Goal: Task Accomplishment & Management: Manage account settings

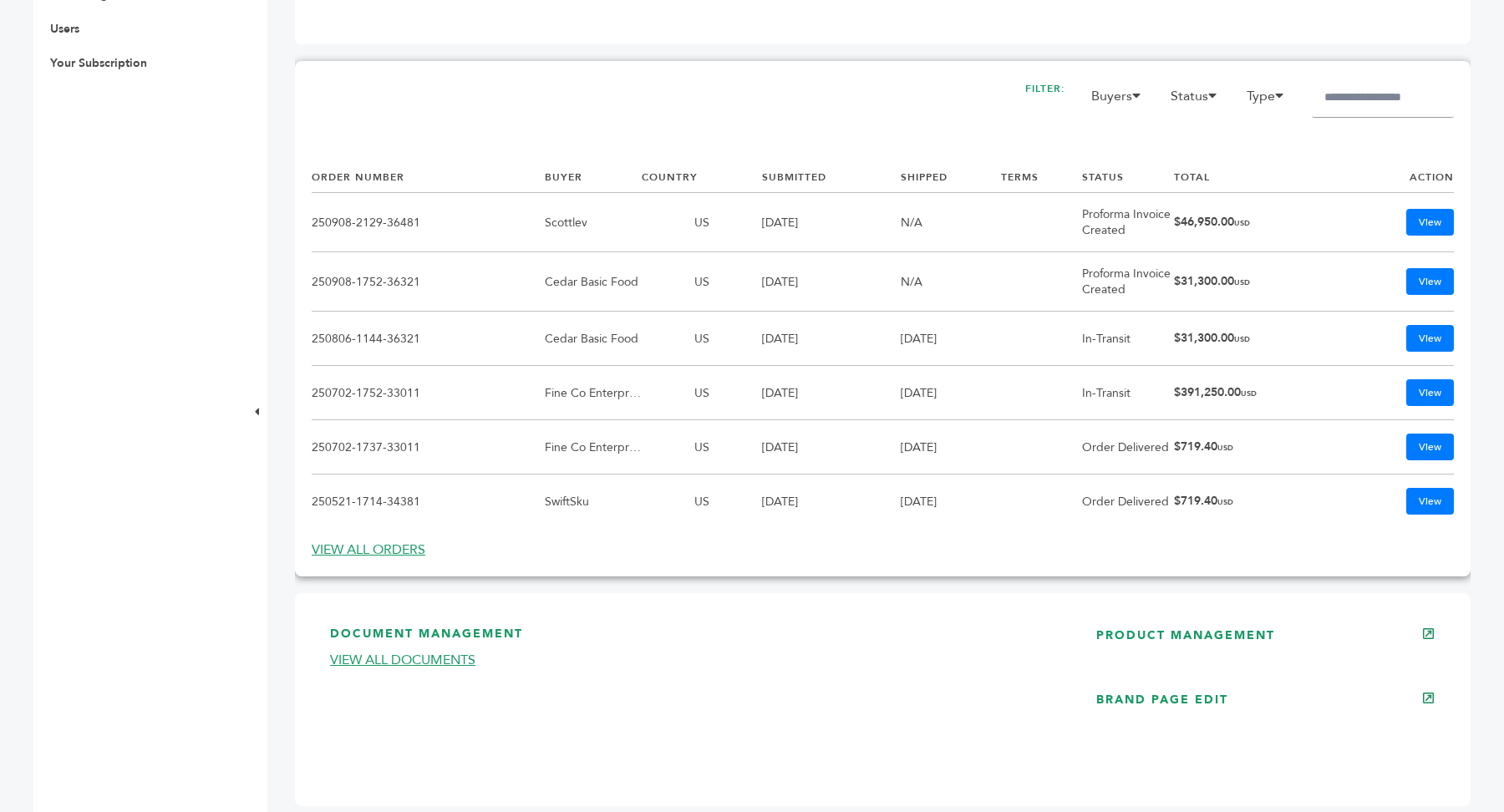
scroll to position [1117, 0]
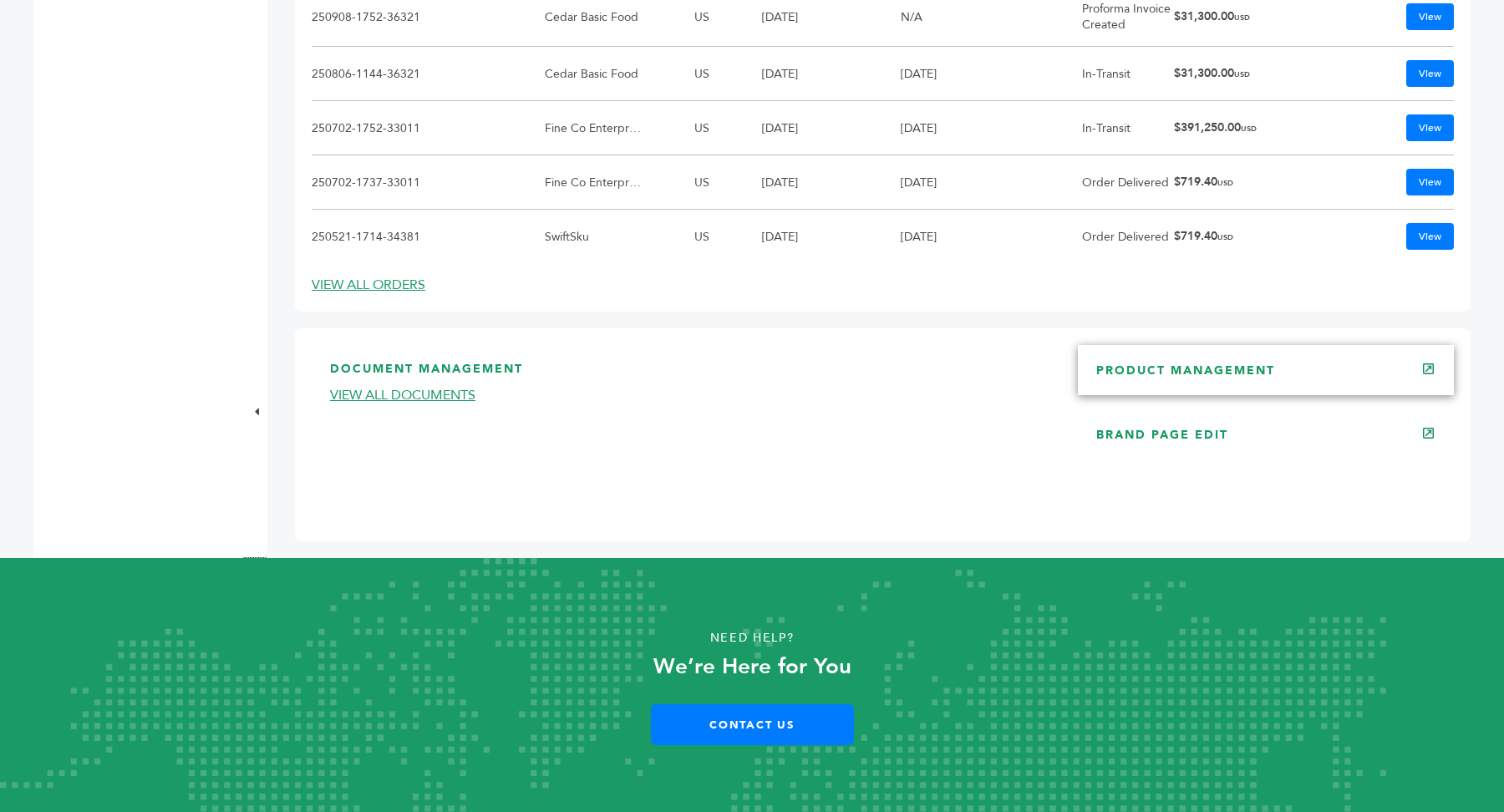
click at [1234, 377] on link "PRODUCT MANAGEMENT" at bounding box center [1185, 370] width 179 height 15
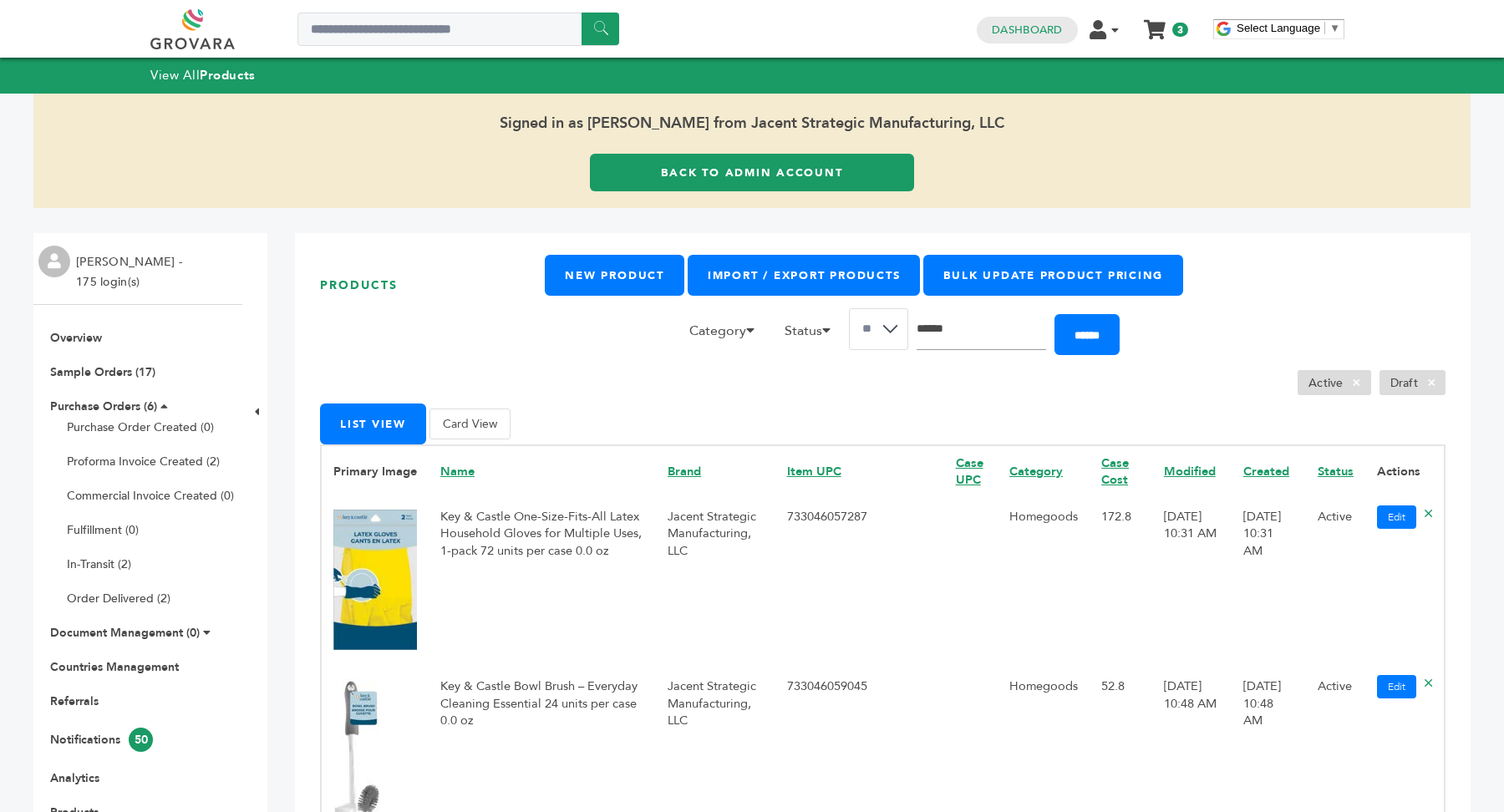
click at [985, 340] on input "Search" at bounding box center [981, 328] width 130 height 41
type input "******"
click at [1055, 314] on input "******" at bounding box center [1087, 334] width 65 height 41
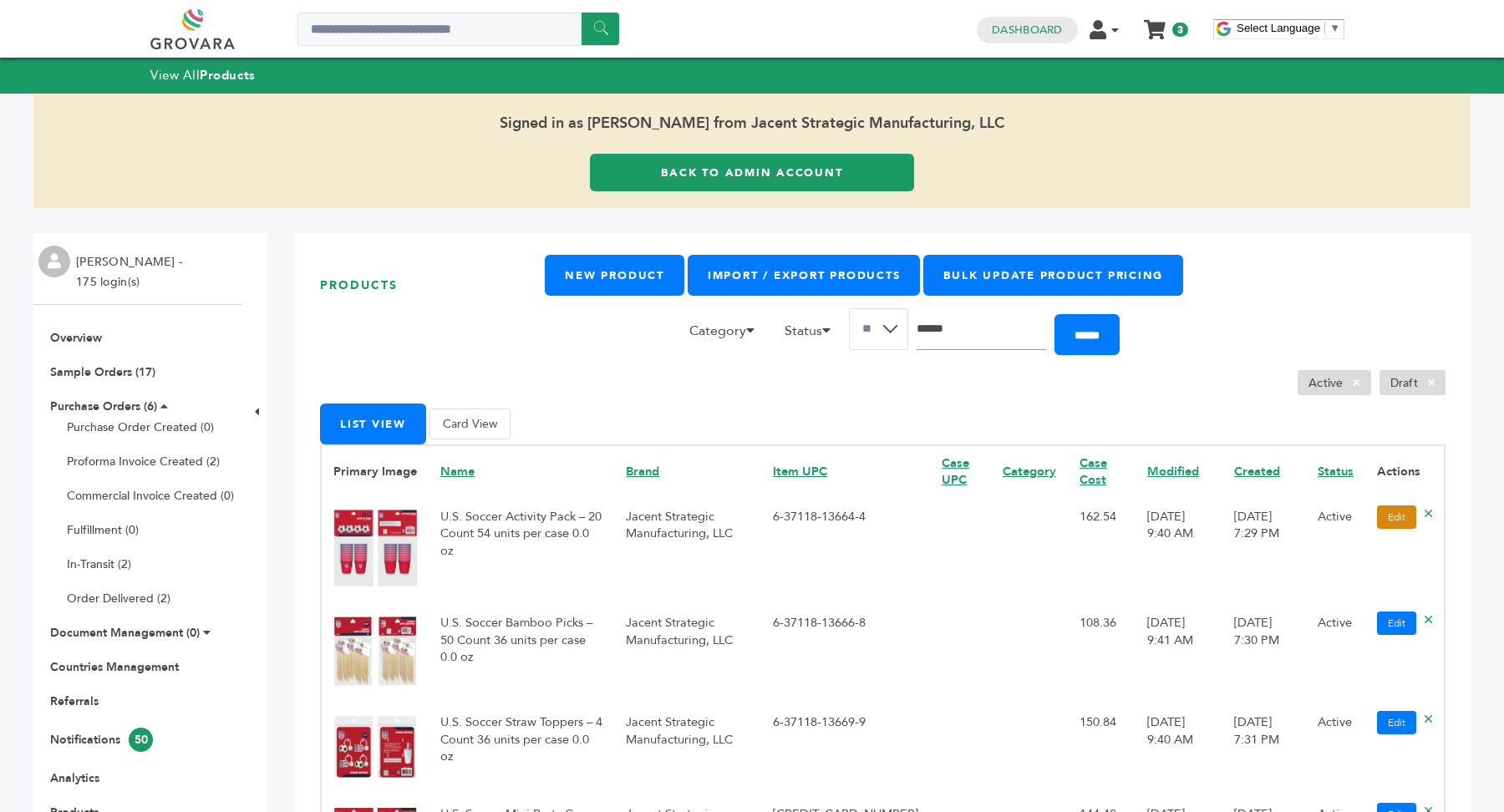
click at [1389, 514] on link "Edit" at bounding box center [1396, 517] width 39 height 23
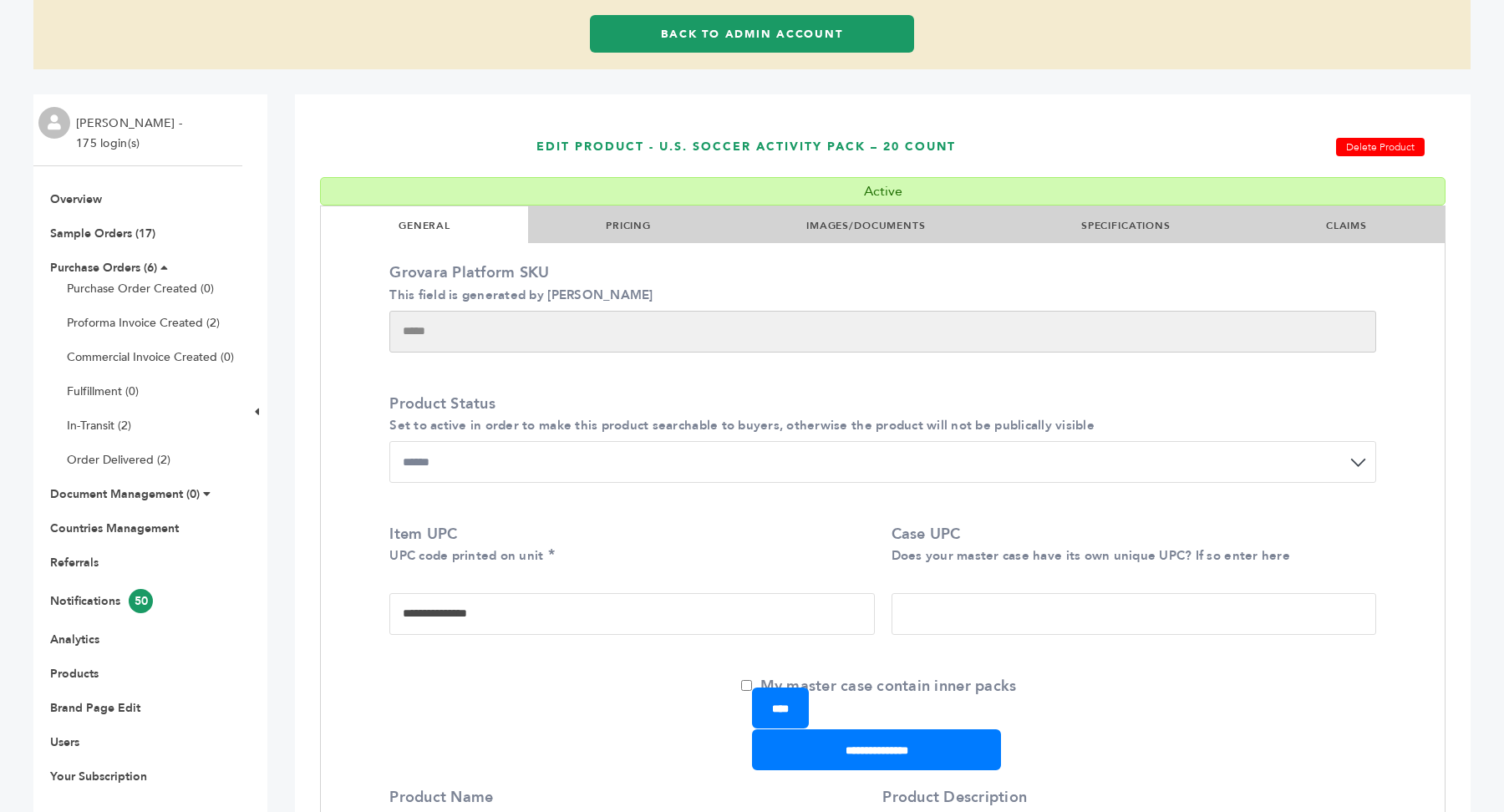
scroll to position [111, 0]
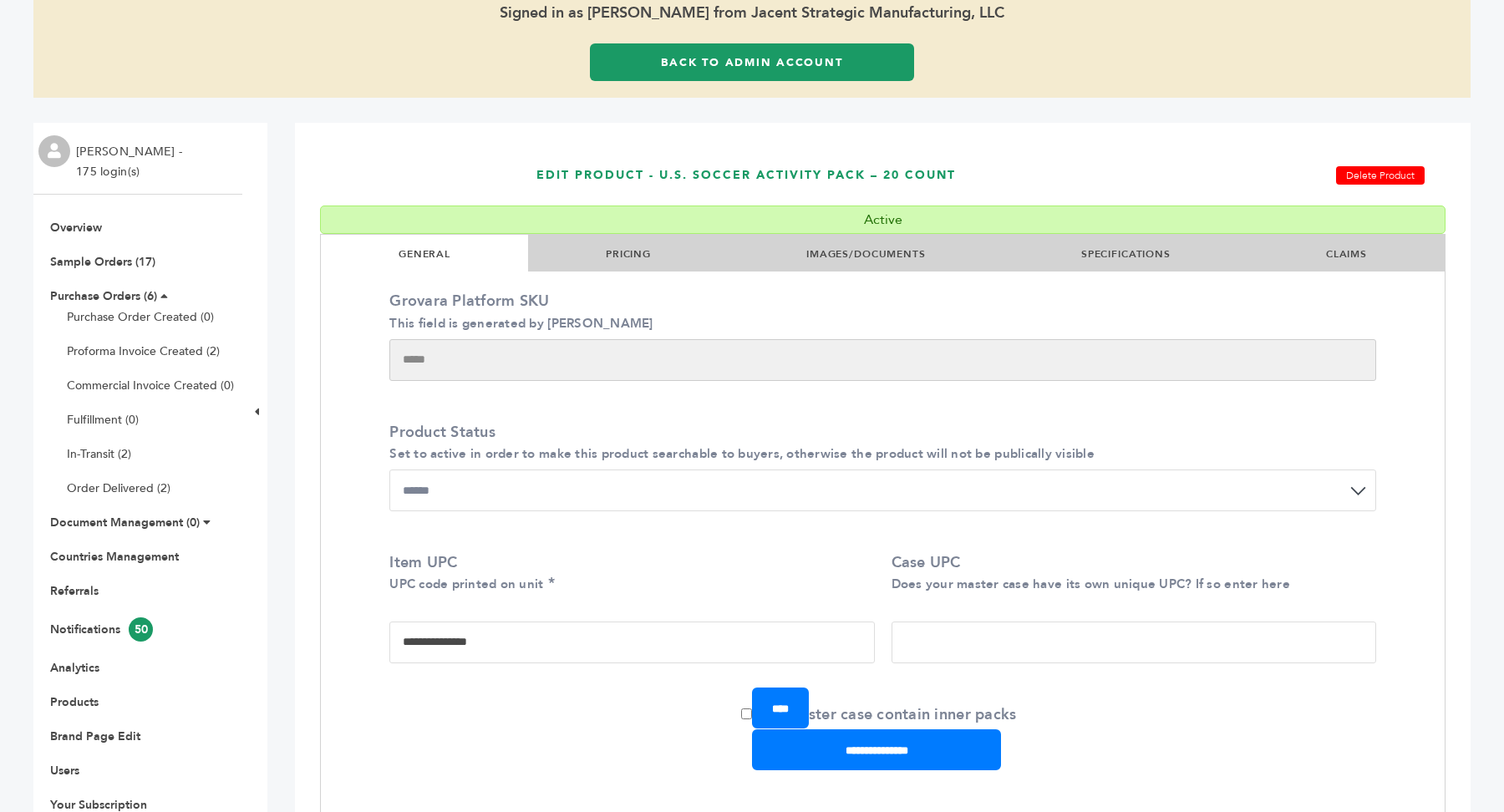
click at [619, 262] on li "PRICING" at bounding box center [628, 253] width 200 height 37
click at [863, 248] on link "IMAGES/DOCUMENTS" at bounding box center [866, 254] width 119 height 13
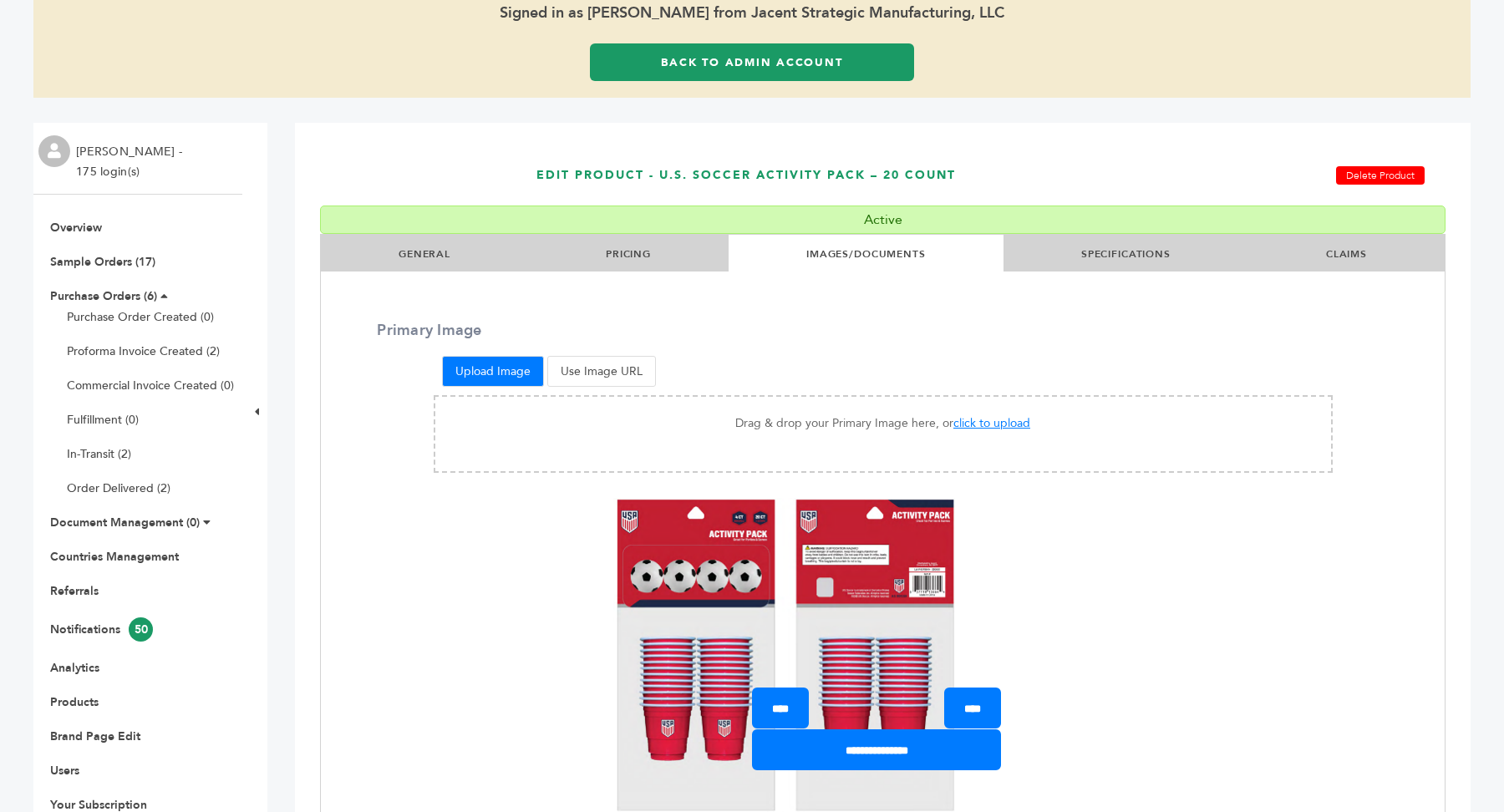
click at [587, 256] on li "PRICING" at bounding box center [628, 253] width 200 height 37
click at [646, 250] on link "PRICING" at bounding box center [628, 254] width 45 height 13
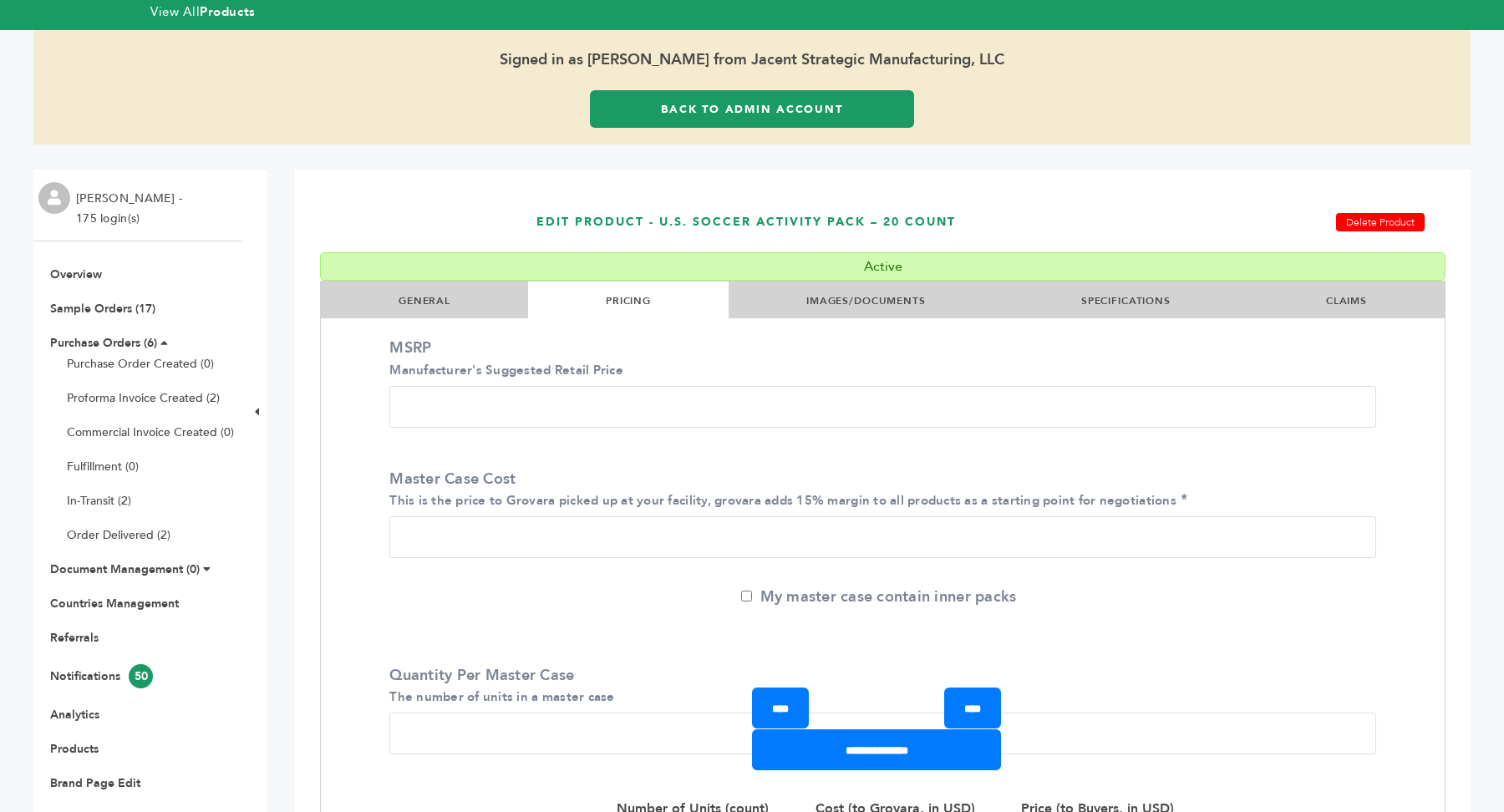
scroll to position [0, 0]
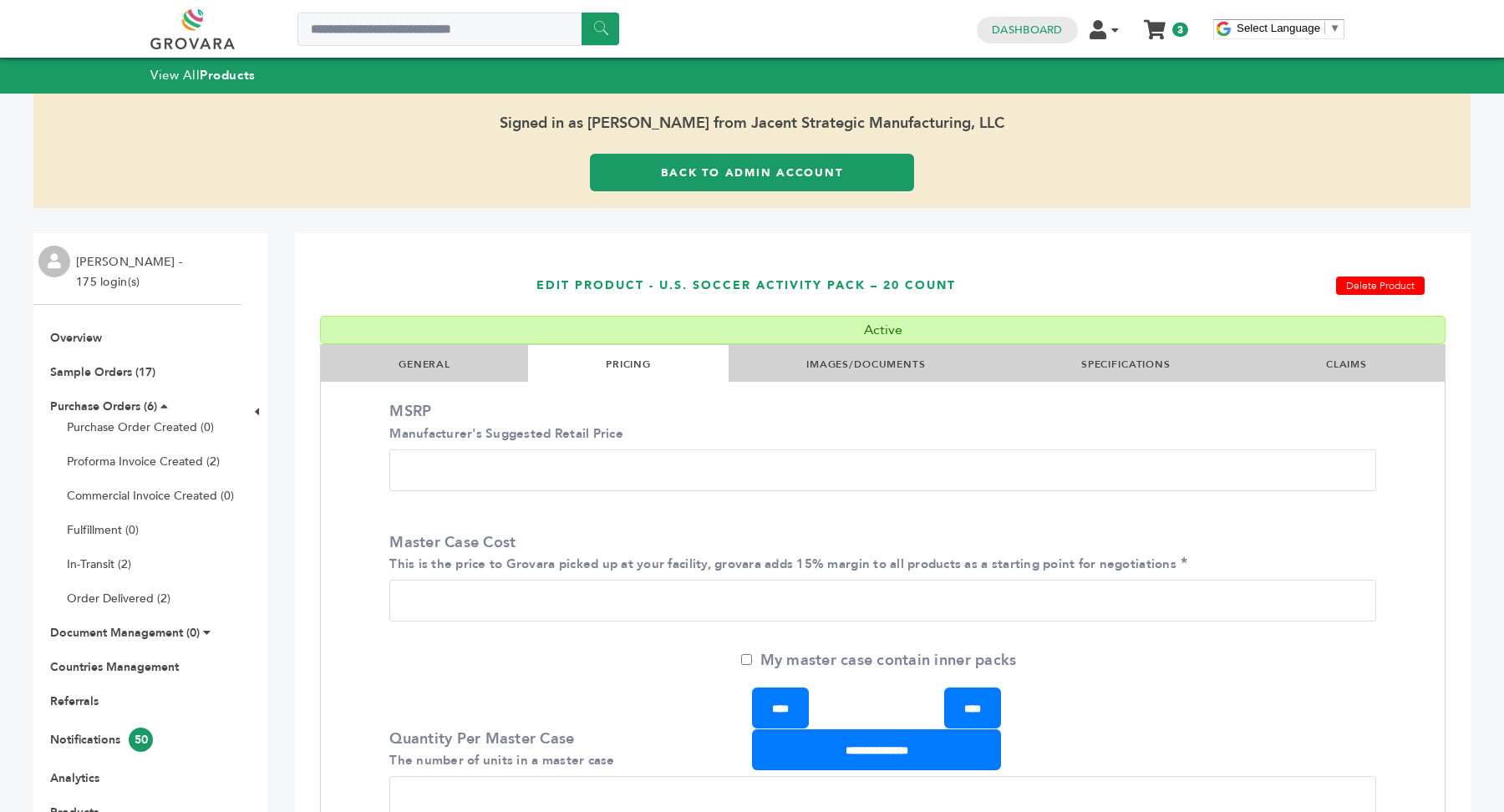
click at [862, 359] on link "IMAGES/DOCUMENTS" at bounding box center [866, 365] width 119 height 13
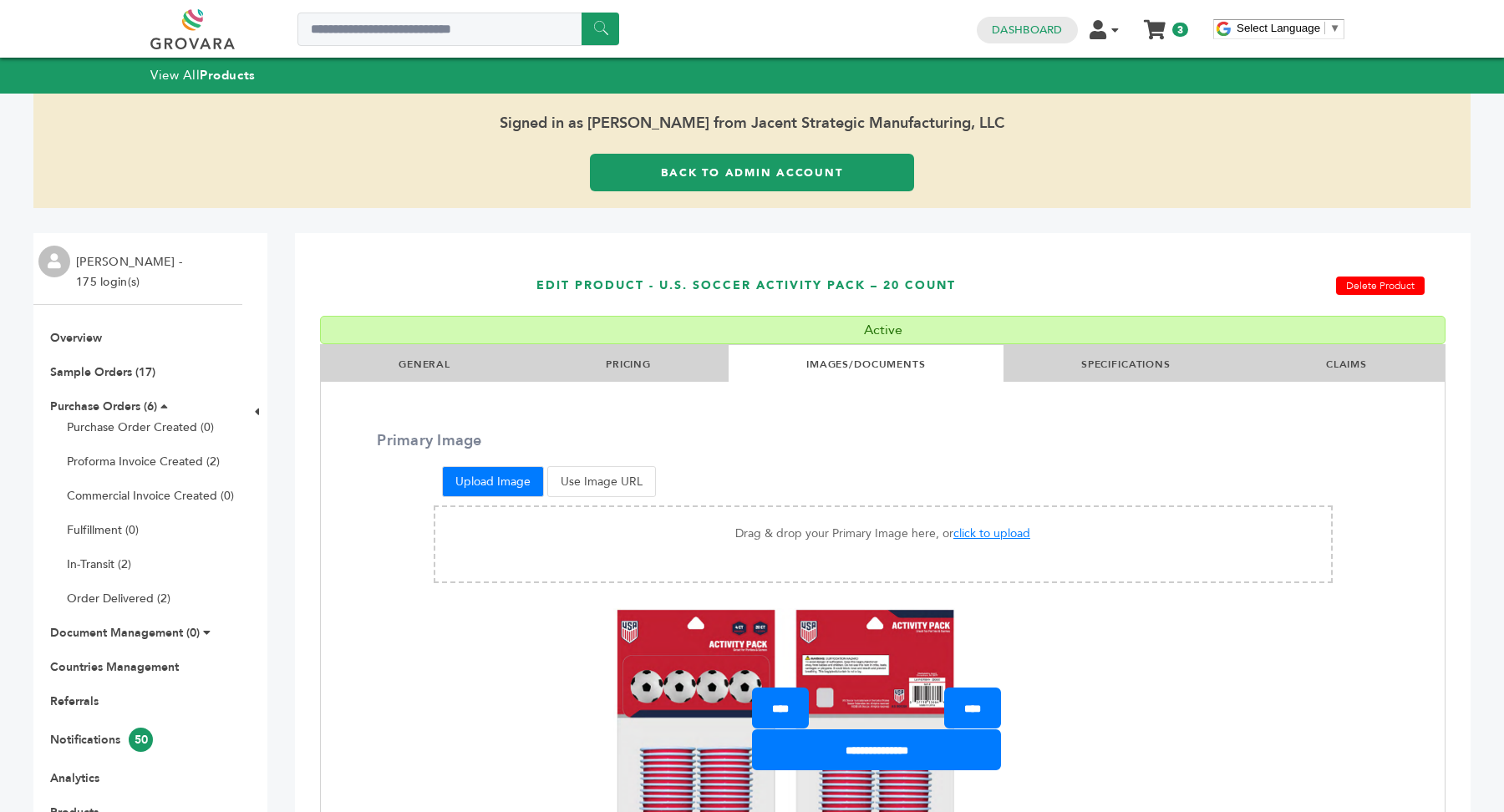
click at [1108, 385] on ul "GENERAL PRICING IMAGES/DOCUMENTS SPECIFICATIONS CLAIMS" at bounding box center [882, 367] width 1124 height 43
click at [1124, 376] on li "SPECIFICATIONS" at bounding box center [1126, 364] width 244 height 37
click at [1122, 376] on li "SPECIFICATIONS" at bounding box center [1126, 364] width 244 height 37
click at [1113, 365] on link "SPECIFICATIONS" at bounding box center [1126, 365] width 89 height 13
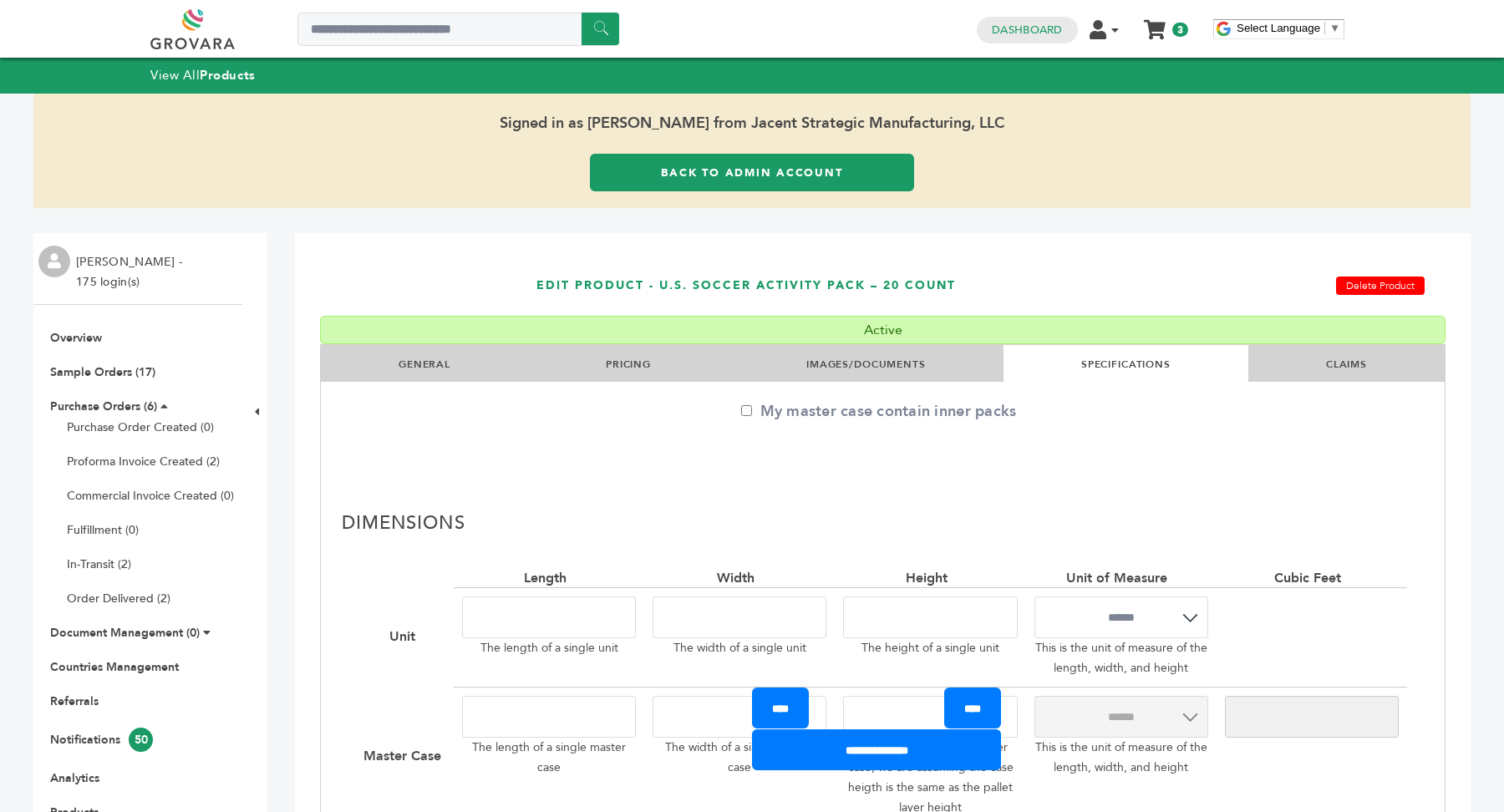
click at [738, 169] on link "Back to Admin Account" at bounding box center [752, 172] width 324 height 38
